Goal: Transaction & Acquisition: Download file/media

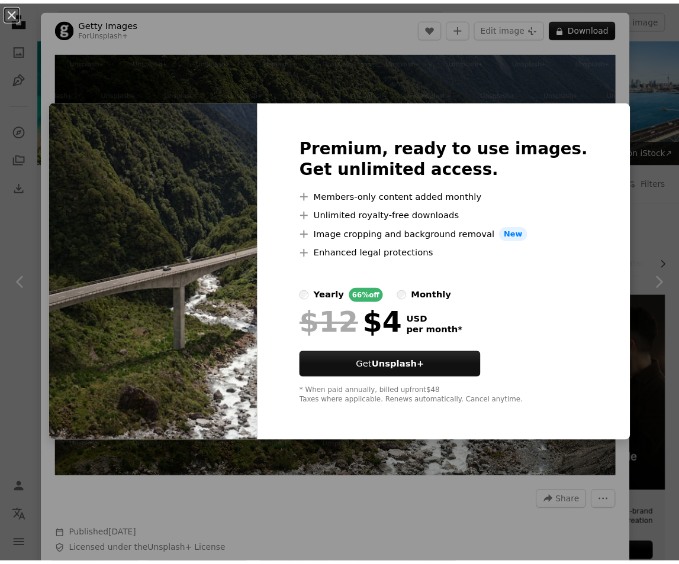
scroll to position [301, 0]
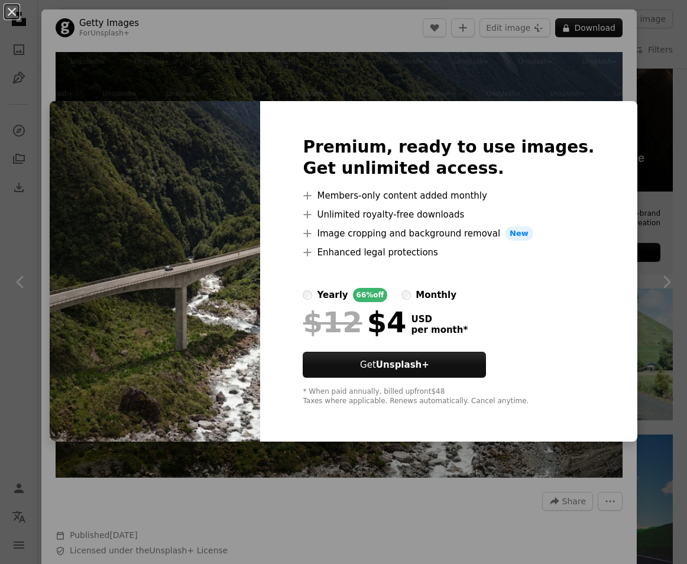
click at [643, 228] on div "An X shape Premium, ready to use images. Get unlimited access. A plus sign Memb…" at bounding box center [343, 282] width 687 height 564
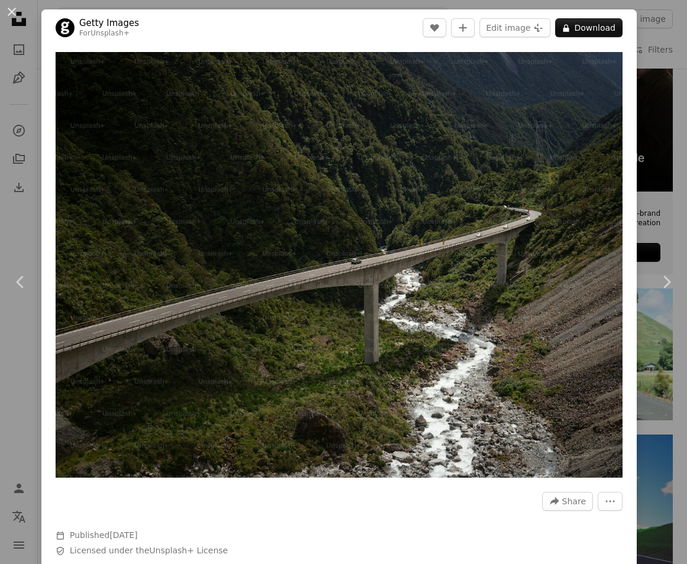
click at [633, 63] on div "An X shape Chevron left Chevron right Getty Images For Unsplash+ A heart A plus…" at bounding box center [343, 282] width 687 height 564
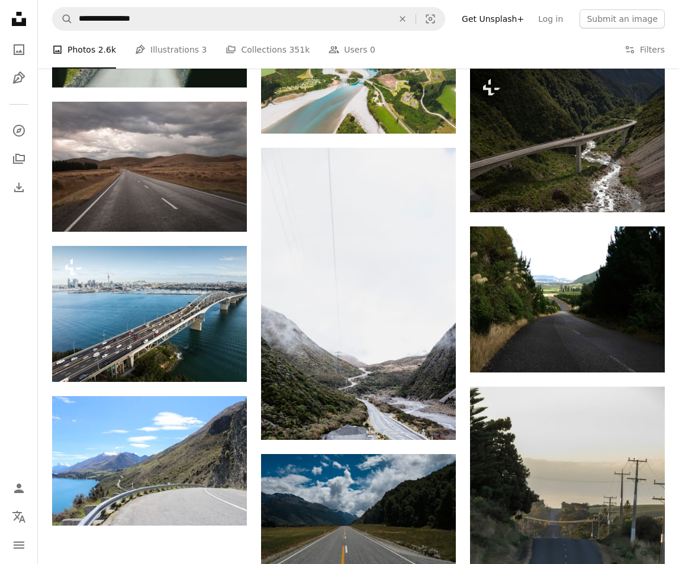
scroll to position [1065, 0]
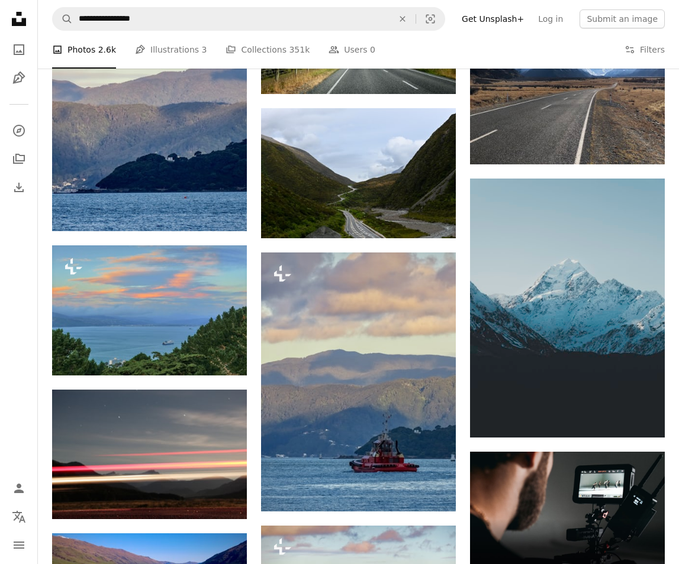
scroll to position [3076, 0]
